Goal: Navigation & Orientation: Find specific page/section

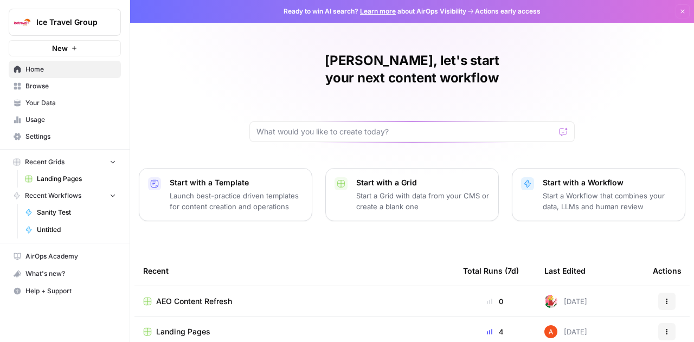
scroll to position [65, 0]
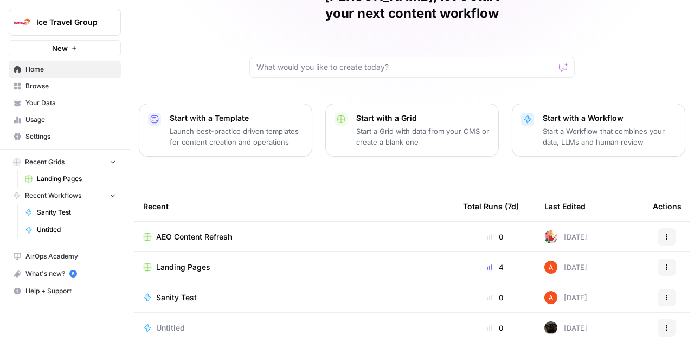
click at [39, 173] on link "Landing Pages" at bounding box center [70, 178] width 101 height 17
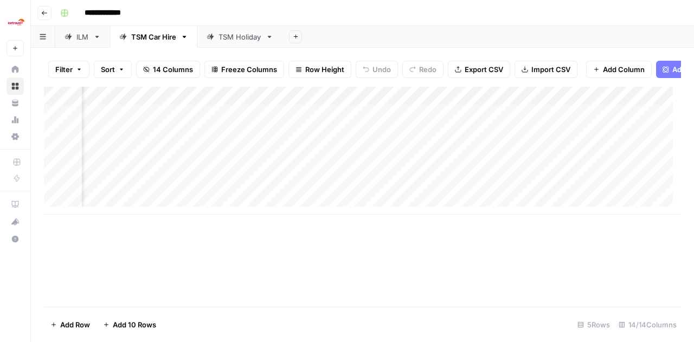
scroll to position [0, 717]
click at [404, 265] on div "Add Column" at bounding box center [362, 197] width 637 height 220
click at [245, 42] on link "TSM Holiday" at bounding box center [239, 37] width 85 height 22
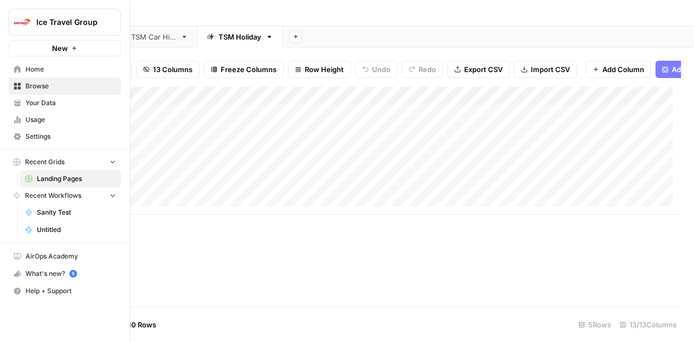
click at [39, 83] on span "Browse" at bounding box center [70, 86] width 91 height 10
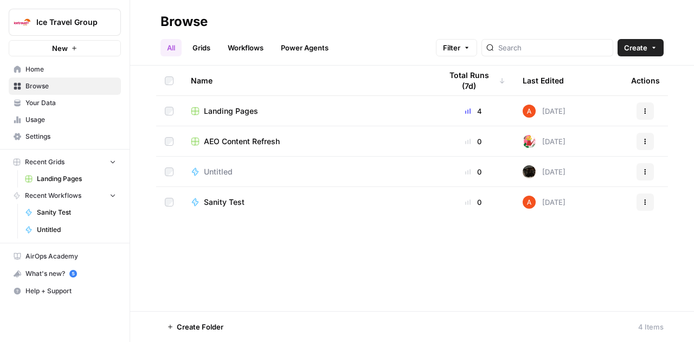
click at [241, 110] on span "Landing Pages" at bounding box center [231, 111] width 54 height 11
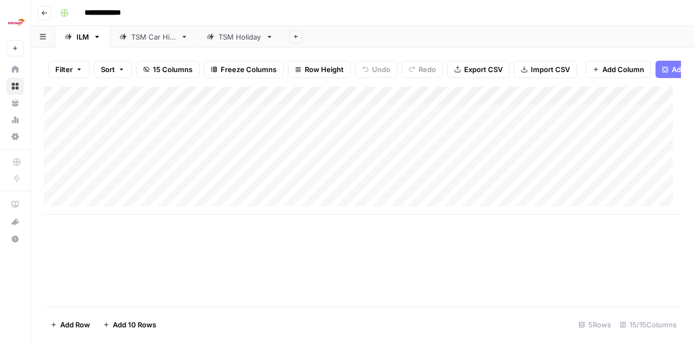
click at [158, 39] on div "TSM Car Hire" at bounding box center [153, 36] width 45 height 11
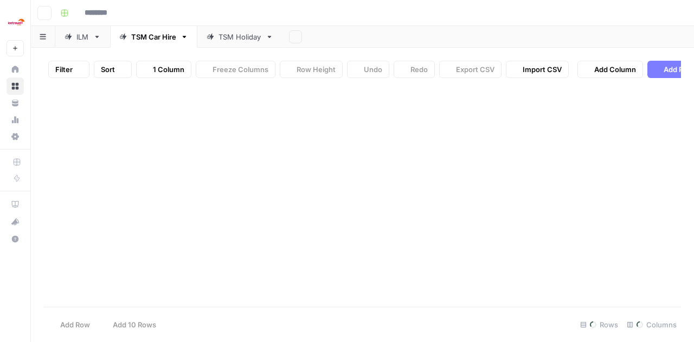
type input "**********"
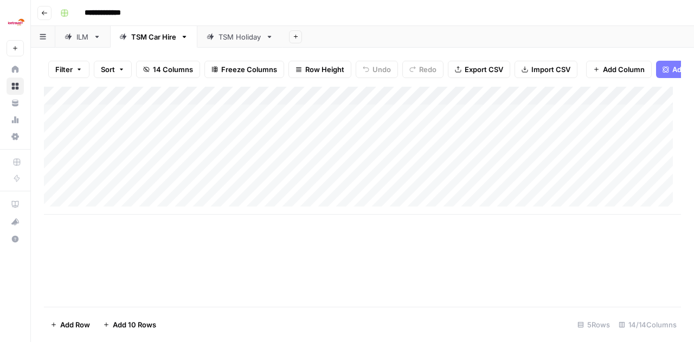
click at [226, 34] on div "TSM Holiday" at bounding box center [240, 36] width 43 height 11
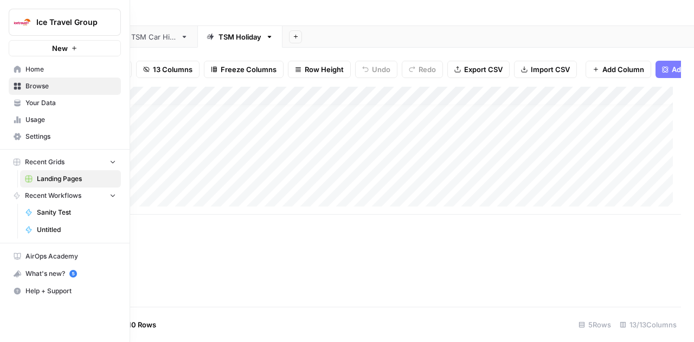
click at [33, 100] on span "Your Data" at bounding box center [70, 103] width 91 height 10
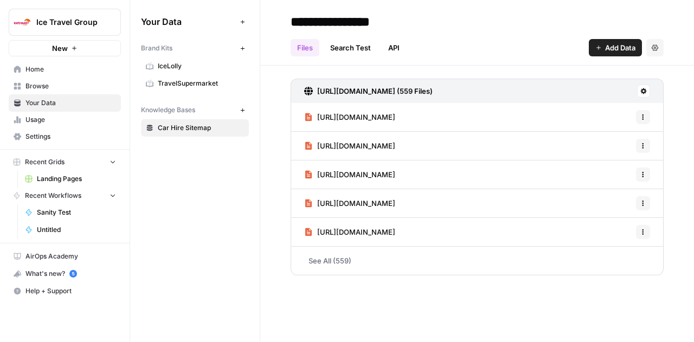
click at [205, 79] on span "TravelSupermarket" at bounding box center [201, 84] width 86 height 10
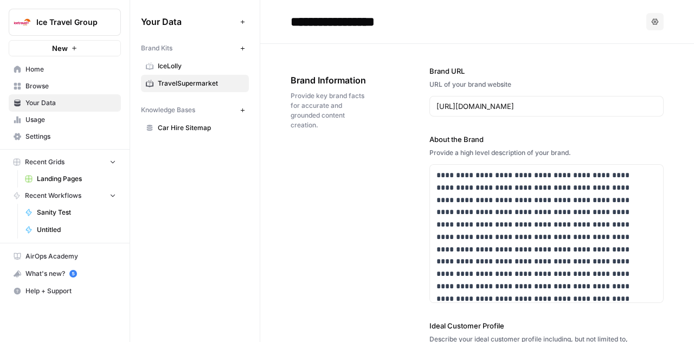
click at [188, 70] on span "IceLolly" at bounding box center [201, 66] width 86 height 10
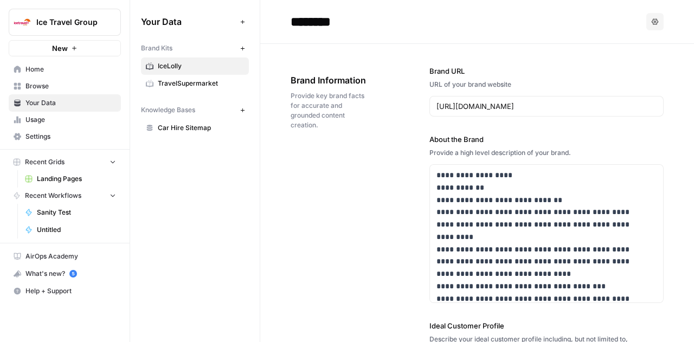
click at [69, 86] on span "Browse" at bounding box center [70, 86] width 91 height 10
